Goal: Task Accomplishment & Management: Manage account settings

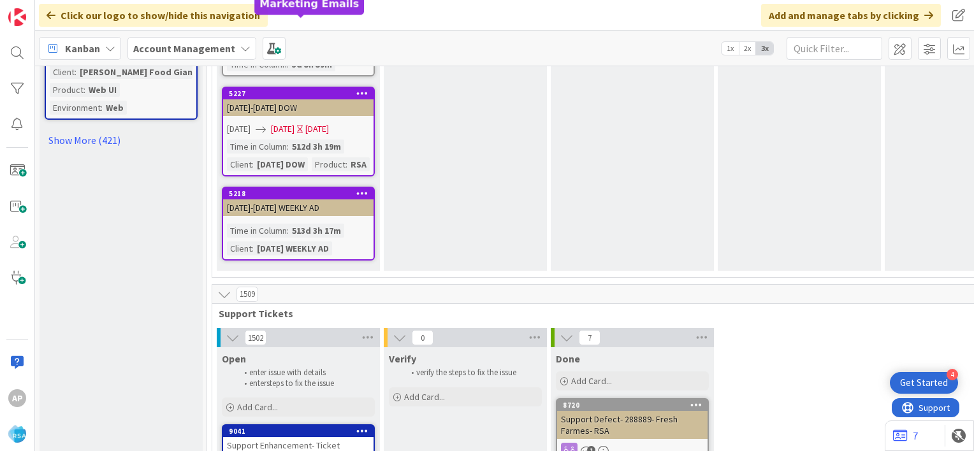
scroll to position [1841, 0]
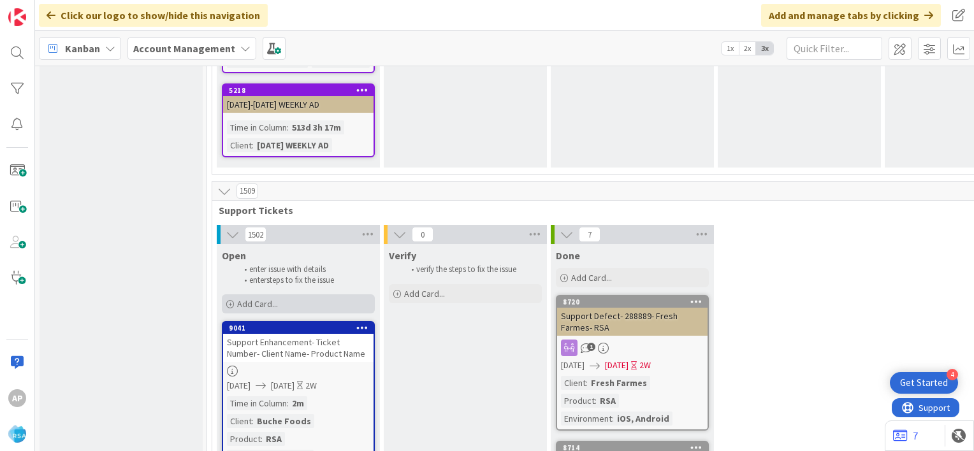
click at [276, 298] on span "Add Card..." at bounding box center [257, 303] width 41 height 11
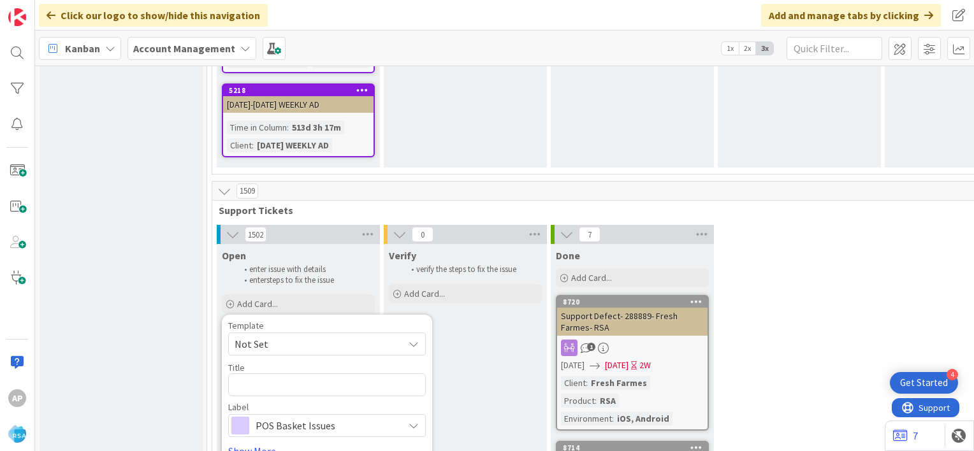
click at [319, 336] on span "Not Set" at bounding box center [314, 344] width 159 height 17
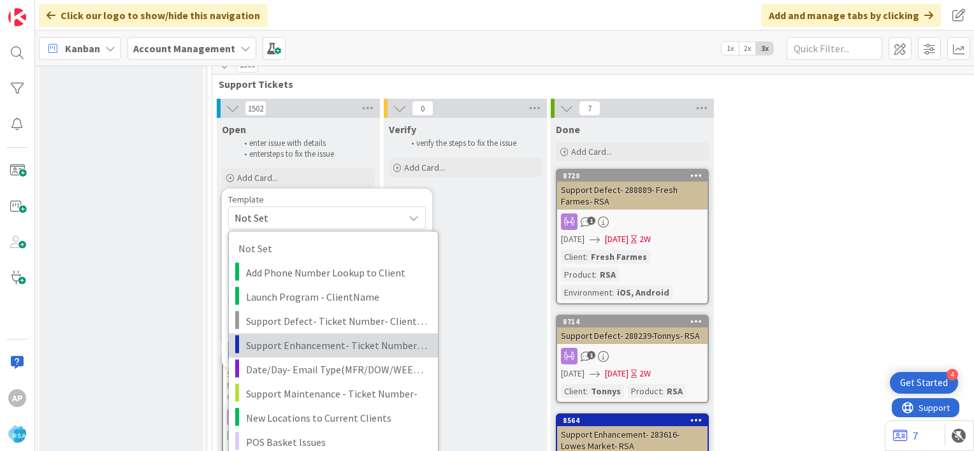
scroll to position [1969, 0]
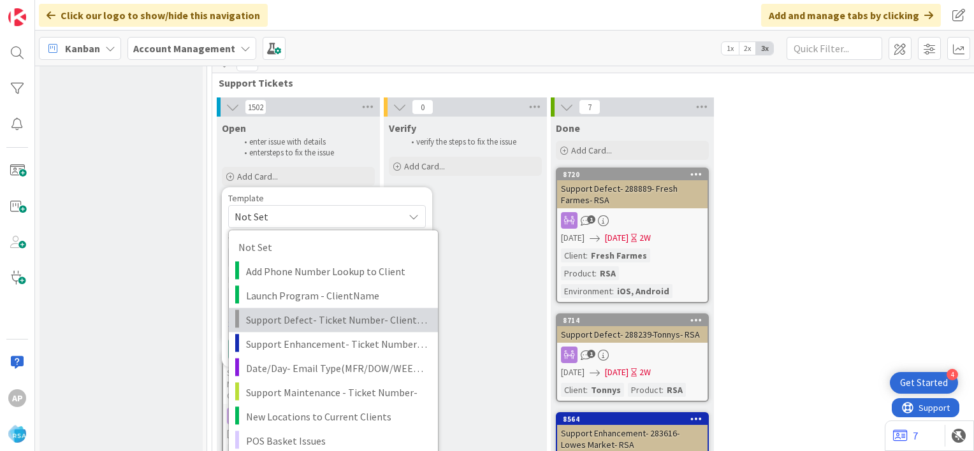
click at [322, 312] on span "Support Defect- Ticket Number- Client Name- Product Name" at bounding box center [337, 320] width 182 height 17
type textarea "x"
type textarea "Support Defect- Ticket Number- Client Name- Product Name"
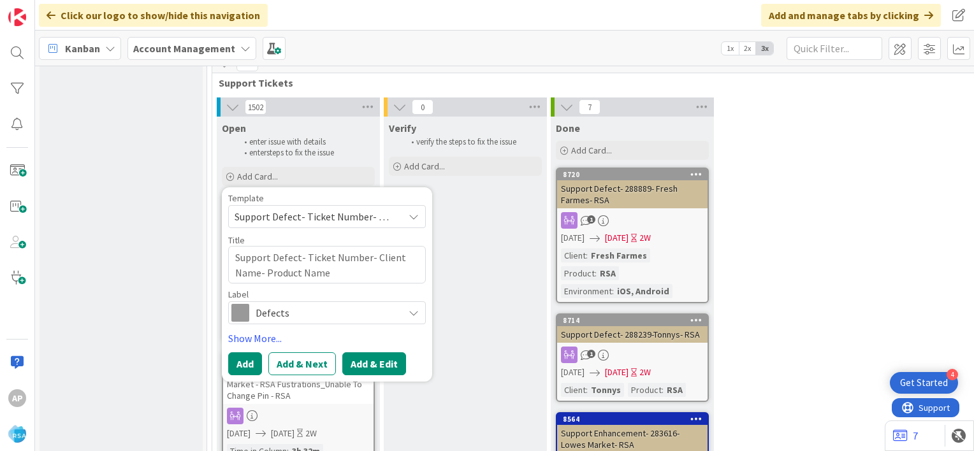
click at [371, 353] on button "Add & Edit" at bounding box center [374, 364] width 64 height 23
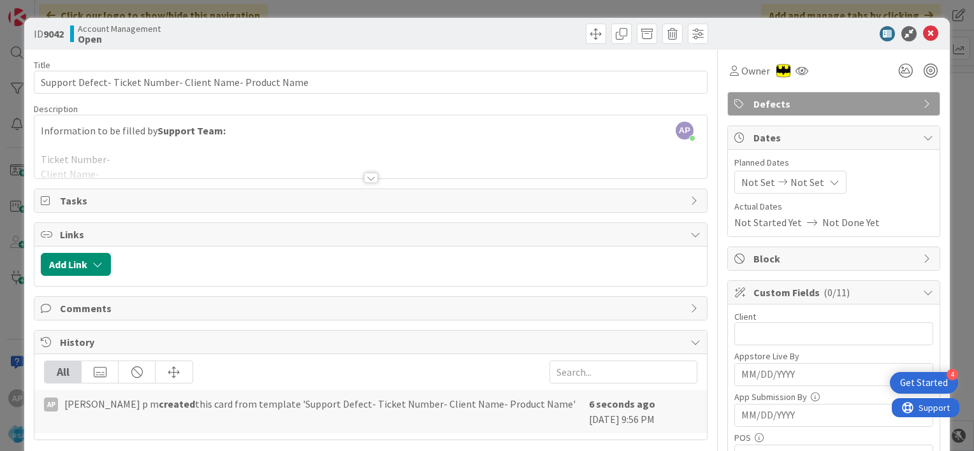
click at [370, 176] on div at bounding box center [371, 178] width 14 height 10
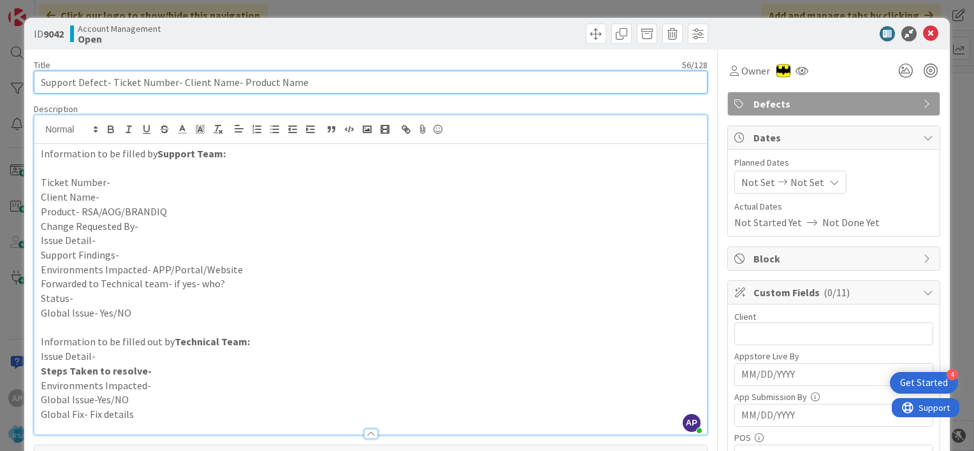
drag, startPoint x: 172, startPoint y: 83, endPoint x: 111, endPoint y: 84, distance: 61.2
click at [111, 84] on input "Support Defect- Ticket Number- Client Name- Product Name" at bounding box center [371, 82] width 674 height 23
paste input "#302543"
click at [117, 84] on input "Support Defect- #302543- Client Name- Product Name" at bounding box center [371, 82] width 674 height 23
drag, startPoint x: 145, startPoint y: 81, endPoint x: 196, endPoint y: 84, distance: 51.1
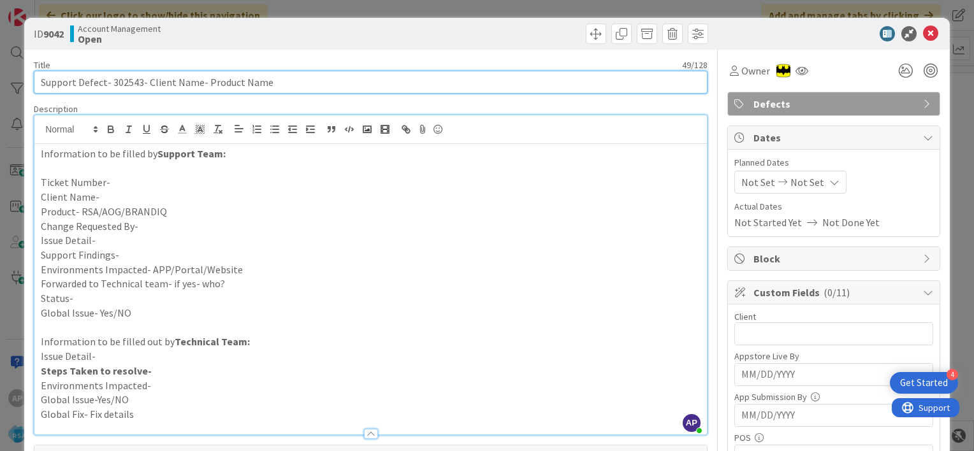
click at [196, 84] on input "Support Defect- 302543- Client Name- Product Name" at bounding box center [371, 82] width 674 height 23
drag, startPoint x: 175, startPoint y: 81, endPoint x: 269, endPoint y: 87, distance: 94.6
click at [269, 87] on input "Support Defect- 302543- [PERSON_NAME]- Product Name" at bounding box center [371, 82] width 674 height 23
type input "Support Defect- 302543- [PERSON_NAME]- RSA"
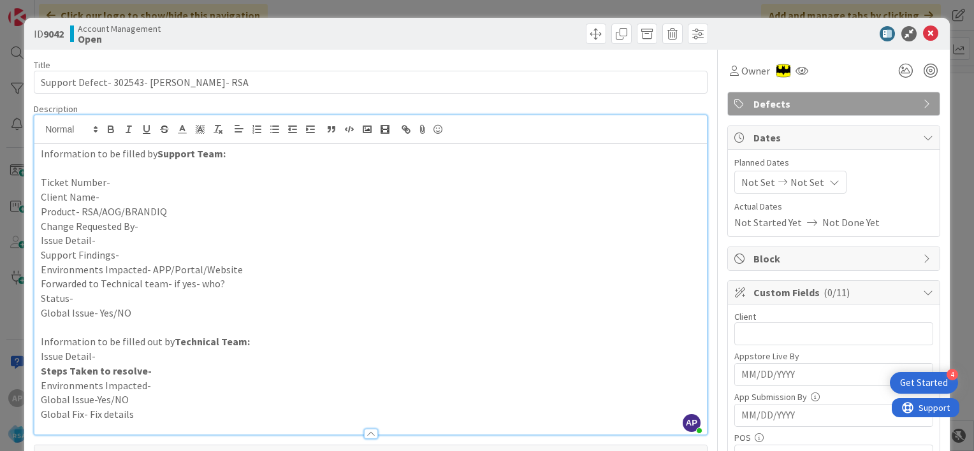
click at [148, 179] on p "Ticket Number-" at bounding box center [371, 182] width 660 height 15
click at [112, 184] on p "Ticket Number- #302543" at bounding box center [371, 182] width 660 height 15
click at [113, 199] on p "Client Name-" at bounding box center [371, 197] width 660 height 15
click at [177, 214] on p "Product- RSA/AOG/BRANDIQ" at bounding box center [371, 212] width 660 height 15
click at [149, 225] on p "Change Requested By-" at bounding box center [371, 226] width 660 height 15
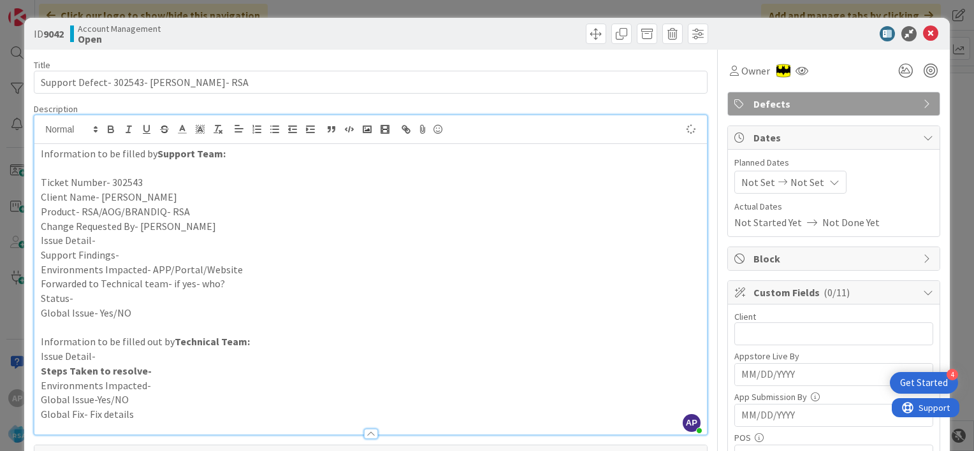
click at [122, 240] on p "Issue Detail-" at bounding box center [371, 240] width 660 height 15
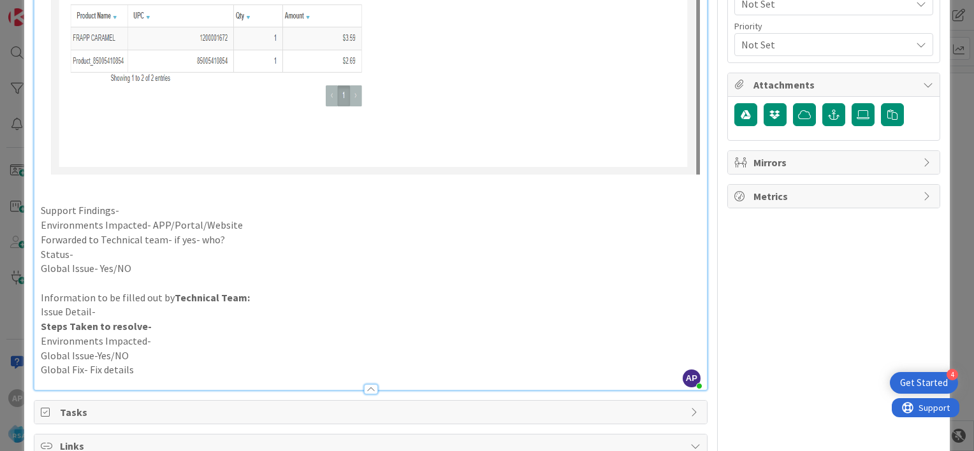
scroll to position [698, 0]
click at [146, 212] on p "Support Findings-" at bounding box center [371, 210] width 660 height 15
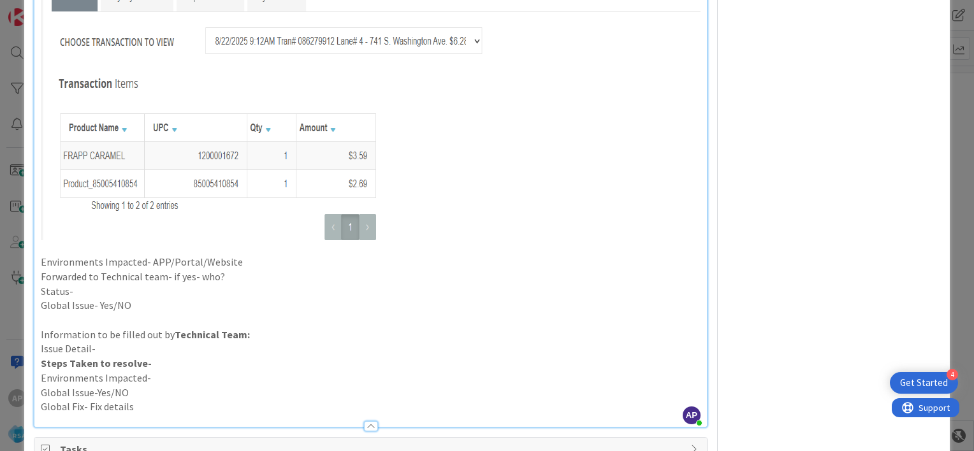
scroll to position [1945, 0]
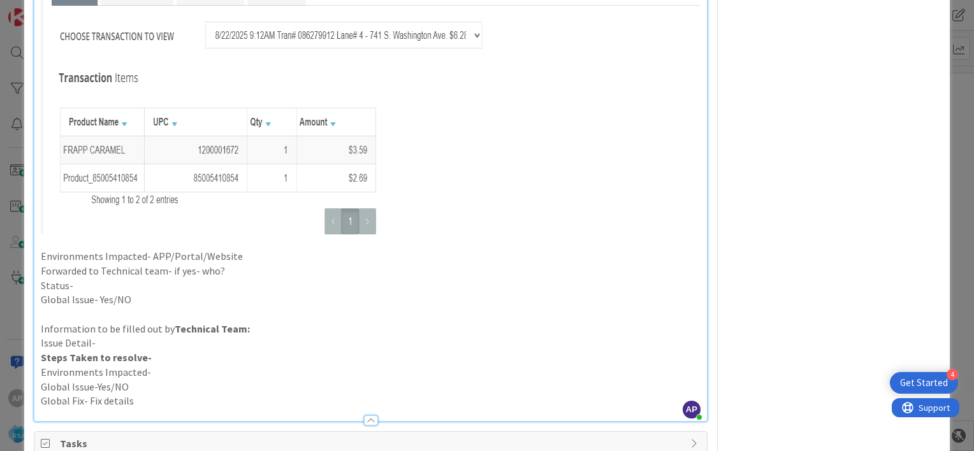
click at [247, 258] on p "Environments Impacted- APP/Portal/Website" at bounding box center [371, 256] width 660 height 15
click at [245, 272] on p "Forwarded to Technical team- if yes- who?" at bounding box center [371, 271] width 660 height 15
click at [99, 284] on p "Status-" at bounding box center [371, 286] width 660 height 15
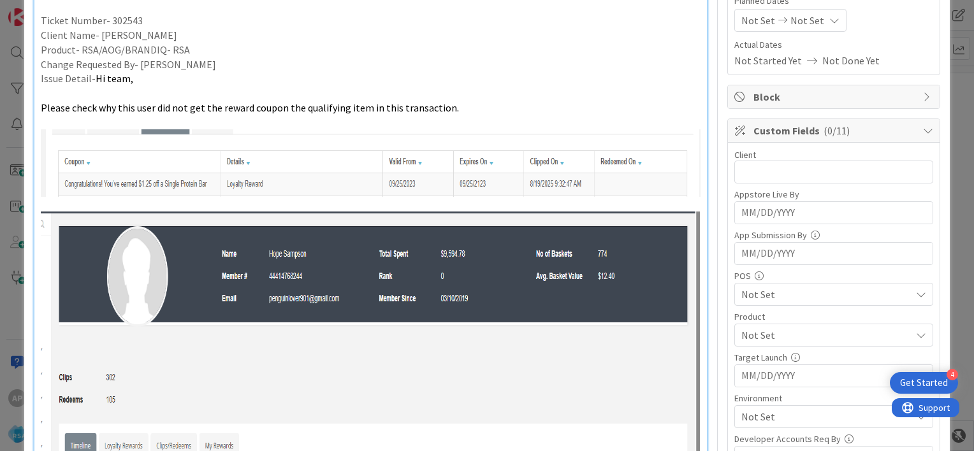
scroll to position [0, 0]
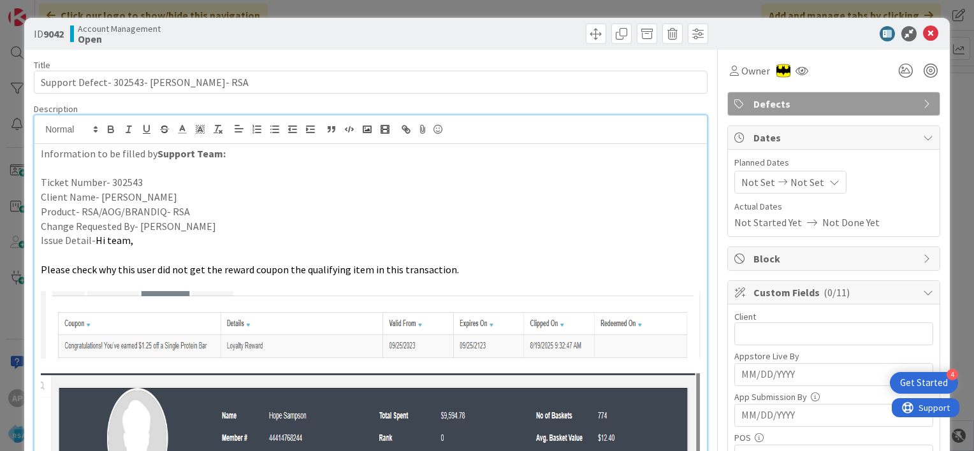
click at [750, 179] on span "Not Set" at bounding box center [759, 182] width 34 height 15
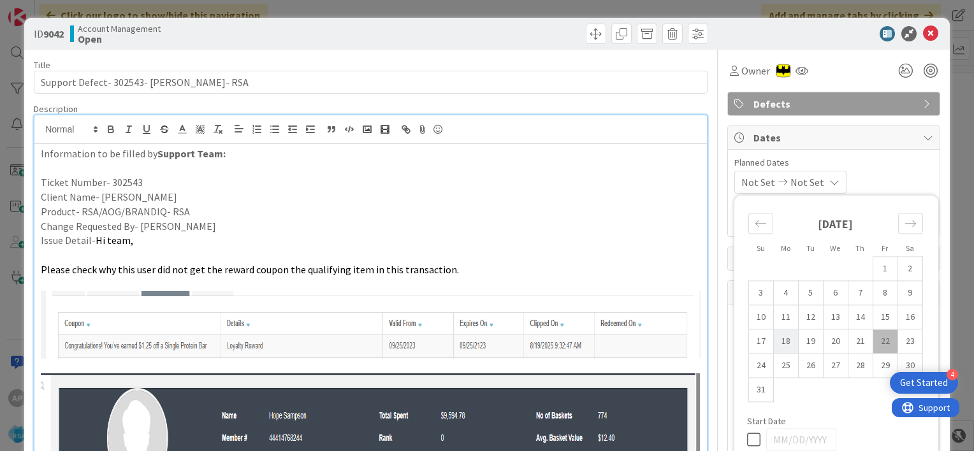
click at [778, 341] on td "18" at bounding box center [785, 342] width 25 height 24
type input "[DATE]"
click at [875, 367] on td "29" at bounding box center [885, 366] width 25 height 24
type input "[DATE]"
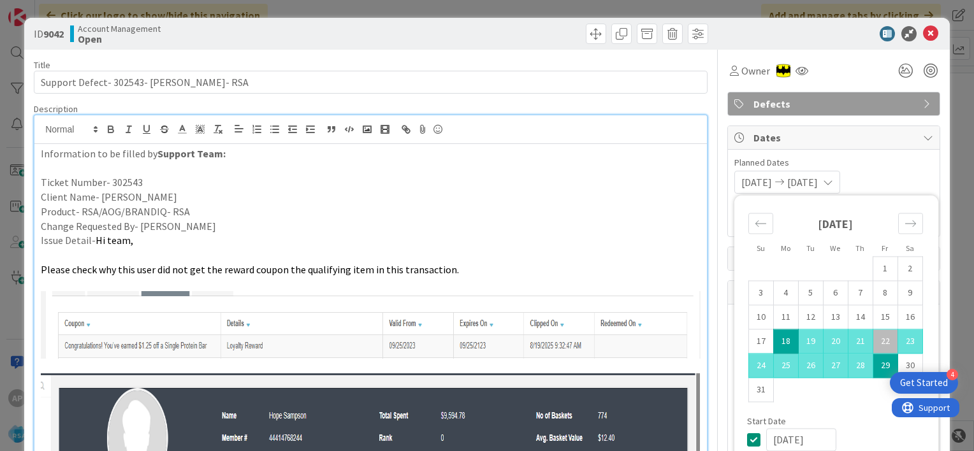
click at [893, 180] on div "[DATE] [DATE] Su Mo Tu We Th Fr Sa [DATE] 1 2 3 4 5 6 7 8 9 10 11 12 13 14 15 1…" at bounding box center [834, 182] width 199 height 23
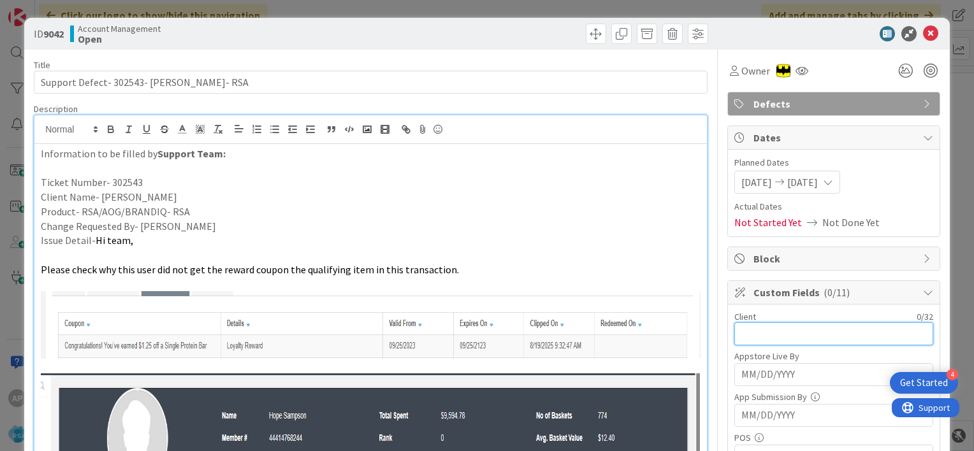
click at [756, 337] on input "text" at bounding box center [834, 334] width 199 height 23
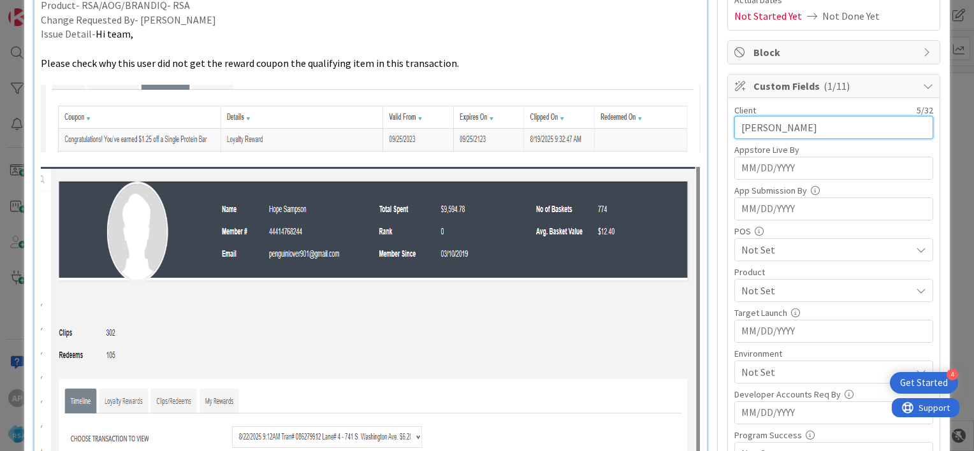
type input "[PERSON_NAME]"
click at [761, 291] on span "Not Set" at bounding box center [827, 290] width 170 height 15
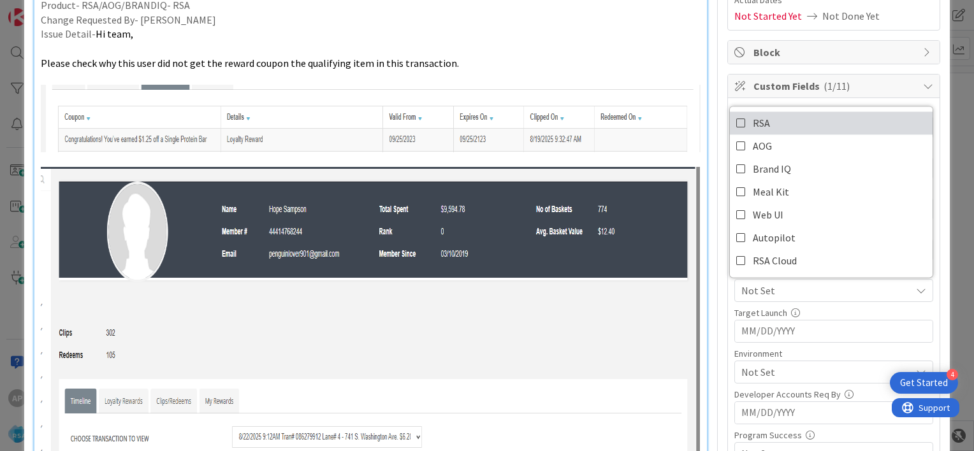
click at [736, 125] on icon at bounding box center [741, 122] width 10 height 19
click at [728, 292] on div "Client 5 / 32 [PERSON_NAME] Appstore Live By Navigate forward to interact with …" at bounding box center [834, 325] width 212 height 455
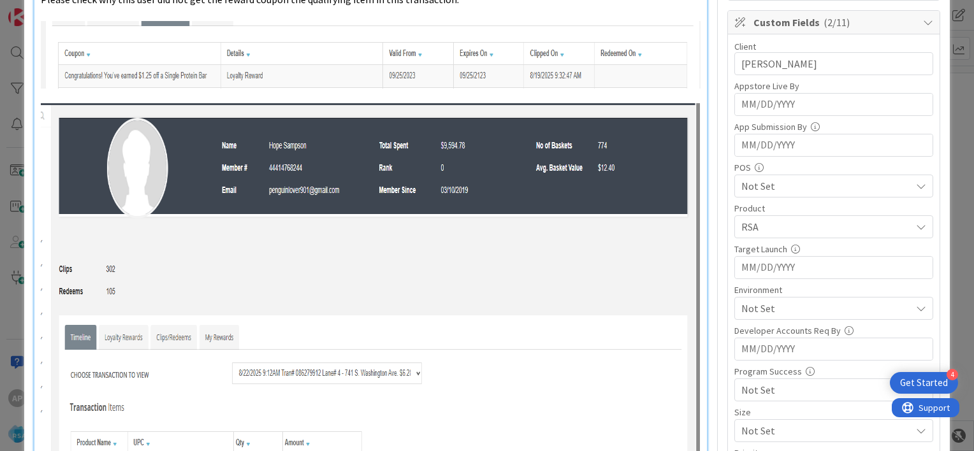
scroll to position [274, 0]
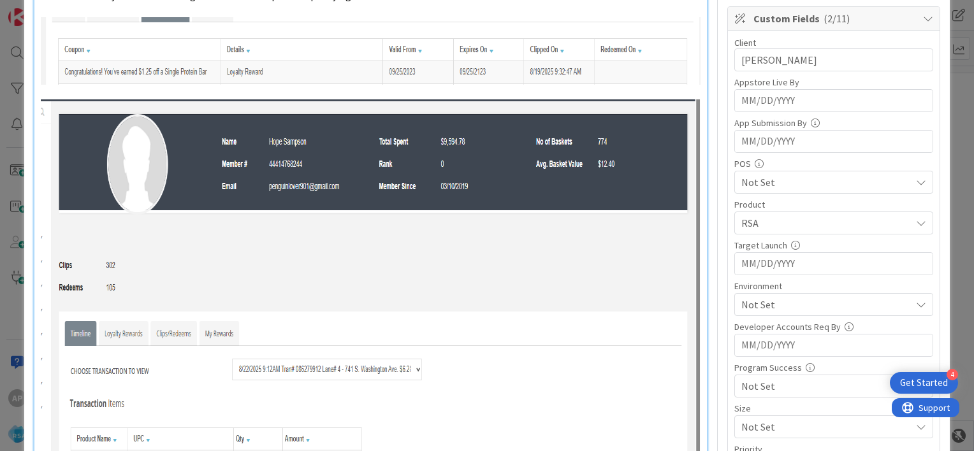
click at [752, 301] on span "Not Set" at bounding box center [827, 304] width 170 height 15
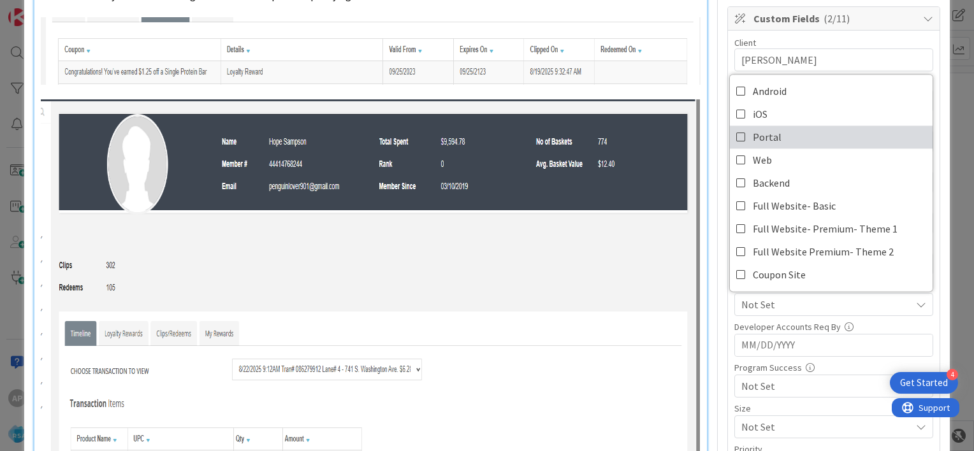
click at [736, 138] on icon at bounding box center [741, 137] width 10 height 19
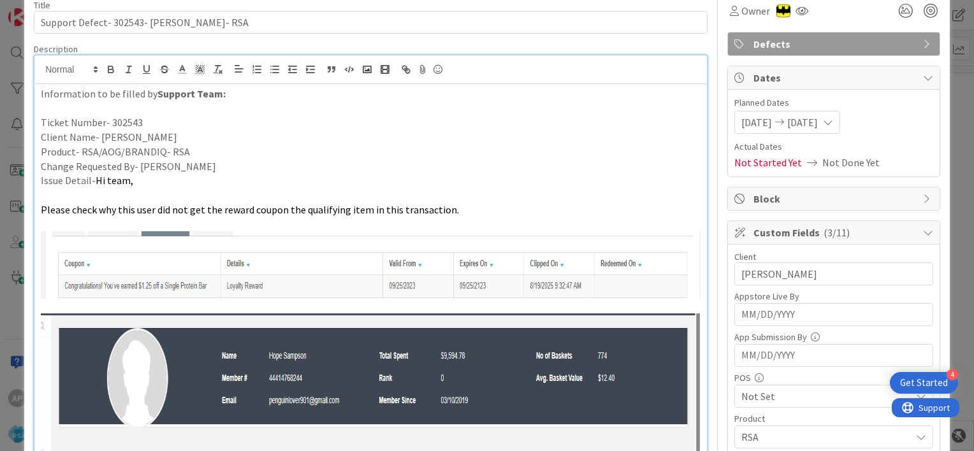
scroll to position [0, 0]
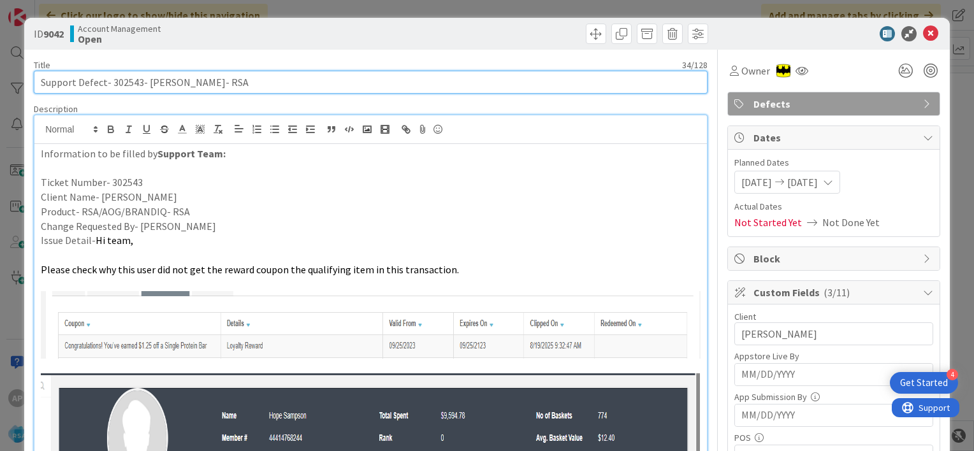
drag, startPoint x: 168, startPoint y: 84, endPoint x: 110, endPoint y: 79, distance: 58.2
click at [110, 79] on input "Support Defect- 302543- [PERSON_NAME]- RSA" at bounding box center [371, 82] width 674 height 23
